Goal: Register for event/course

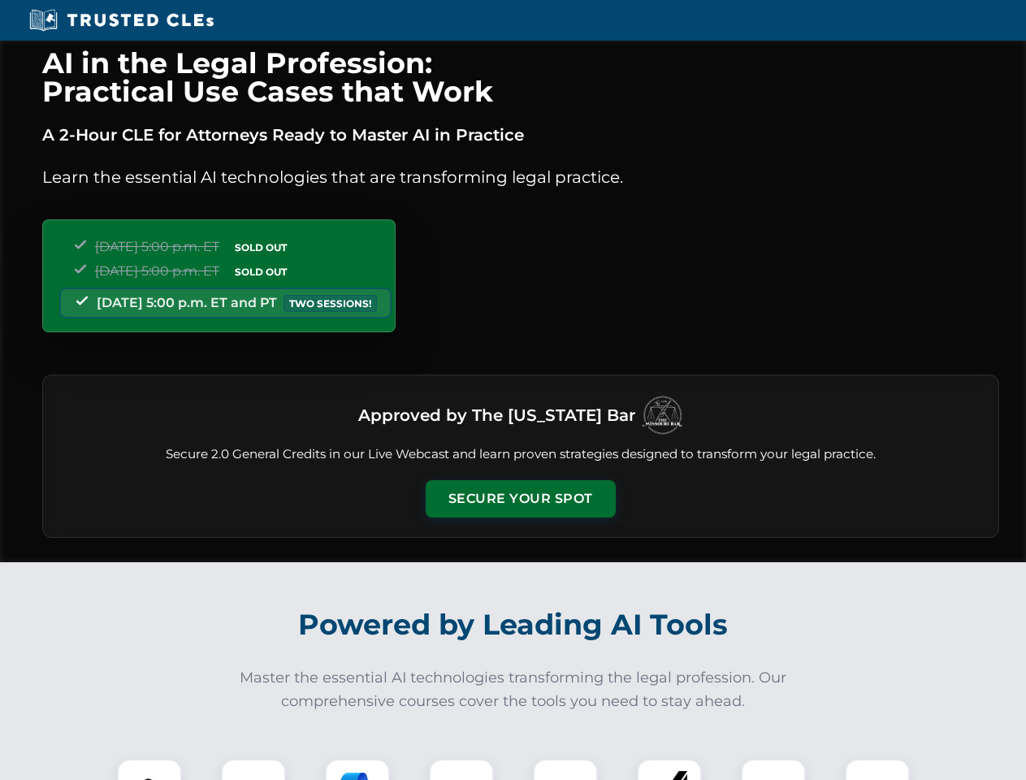
click at [520, 499] on button "Secure Your Spot" at bounding box center [521, 498] width 190 height 37
click at [149, 769] on img at bounding box center [149, 791] width 47 height 47
click at [253, 769] on div at bounding box center [253, 791] width 65 height 65
